Goal: Register for event/course

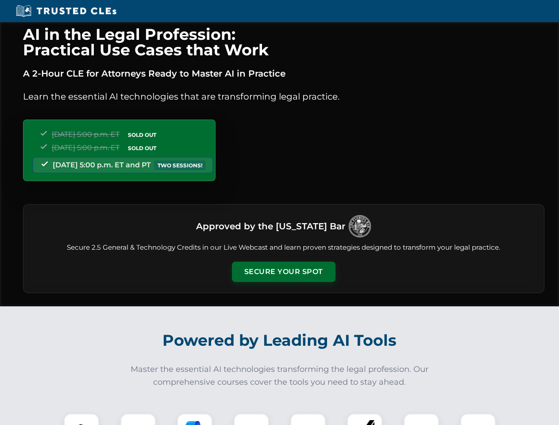
click at [283, 272] on button "Secure Your Spot" at bounding box center [284, 272] width 104 height 20
click at [81, 419] on img at bounding box center [82, 431] width 26 height 26
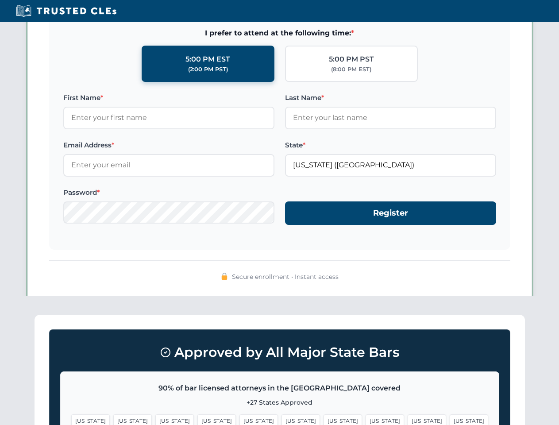
click at [324, 419] on span "[US_STATE]" at bounding box center [343, 420] width 39 height 13
click at [408, 419] on span "[US_STATE]" at bounding box center [427, 420] width 39 height 13
